Goal: Task Accomplishment & Management: Manage account settings

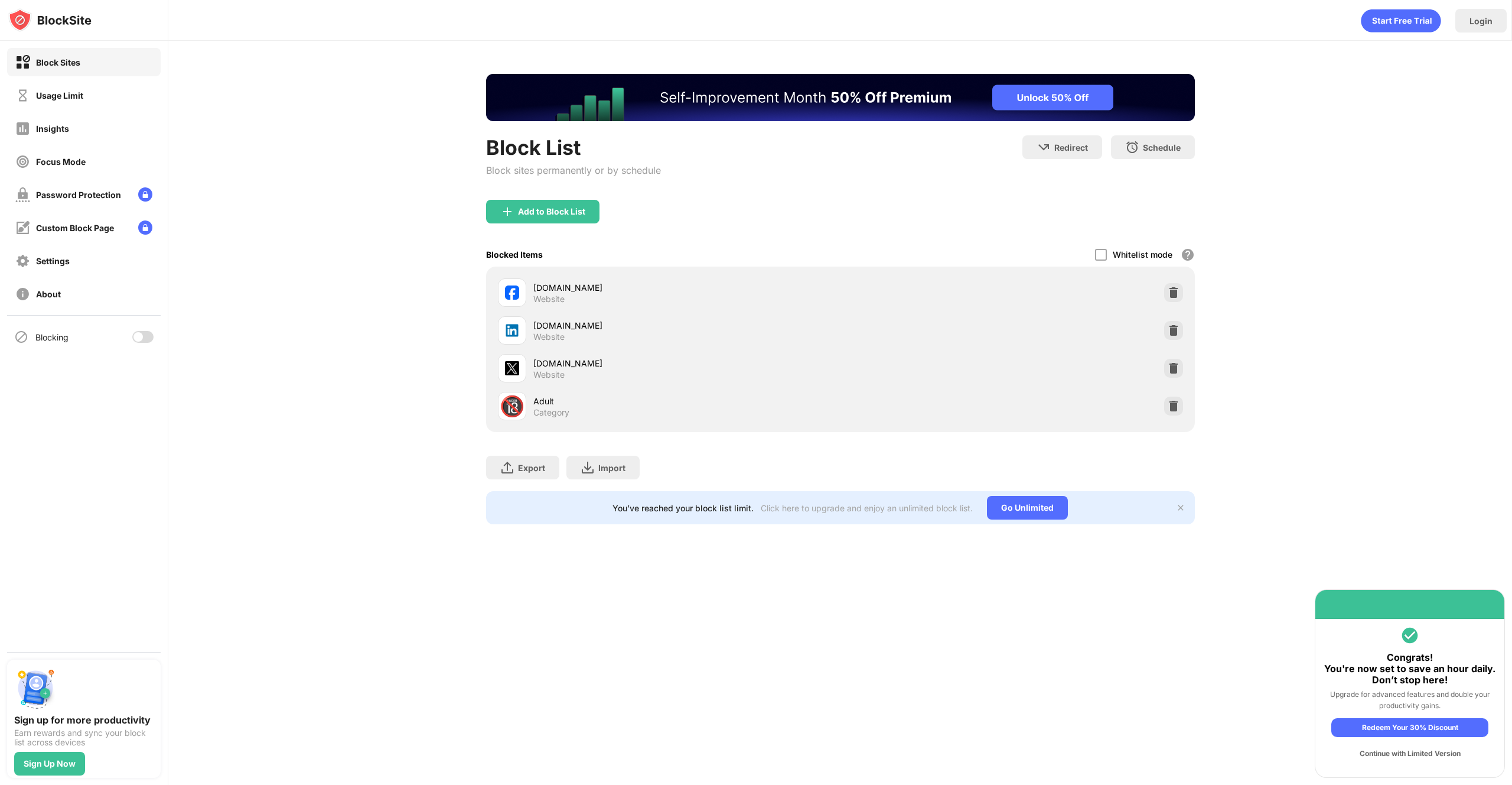
click at [221, 342] on div "Block List Block sites permanently or by schedule Redirect Choose a site to be …" at bounding box center [841, 299] width 1344 height 517
click at [162, 337] on div "Blocking" at bounding box center [84, 337] width 168 height 42
click at [140, 334] on div at bounding box center [138, 336] width 9 height 9
